Goal: Information Seeking & Learning: Find specific page/section

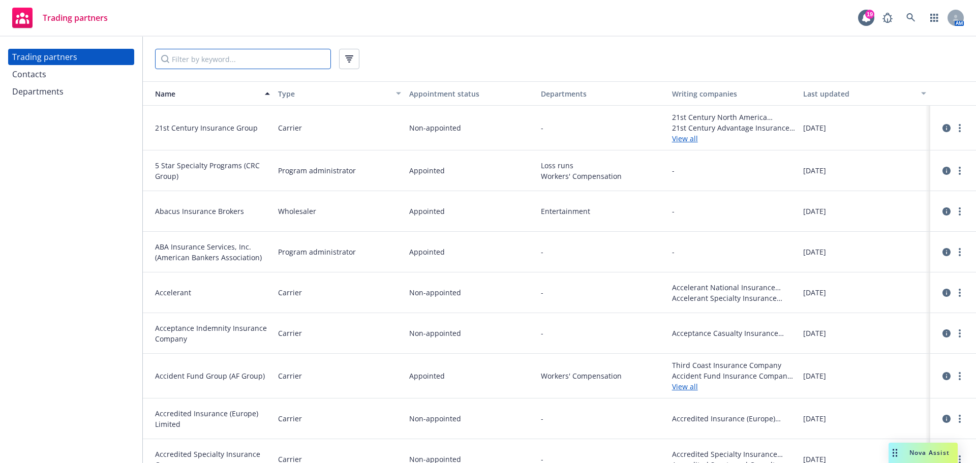
click at [181, 61] on input "Filter by keyword..." at bounding box center [243, 59] width 176 height 20
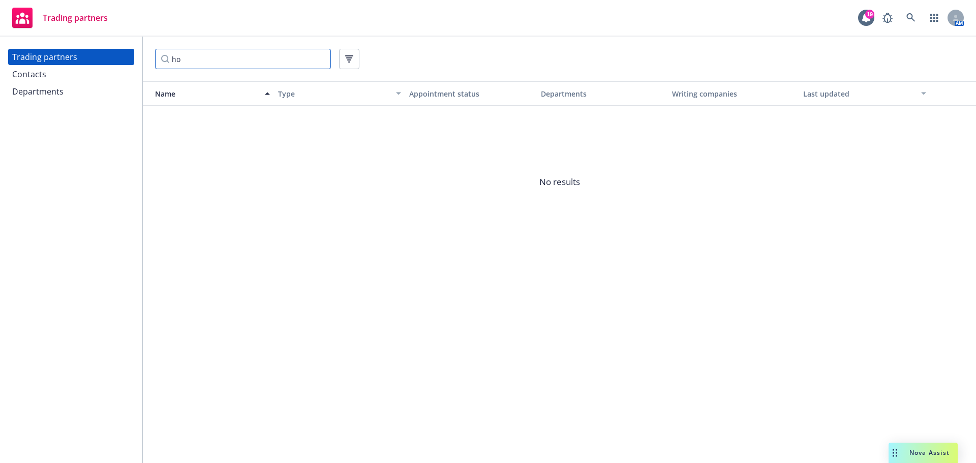
type input "h"
